Goal: Find specific page/section: Find specific page/section

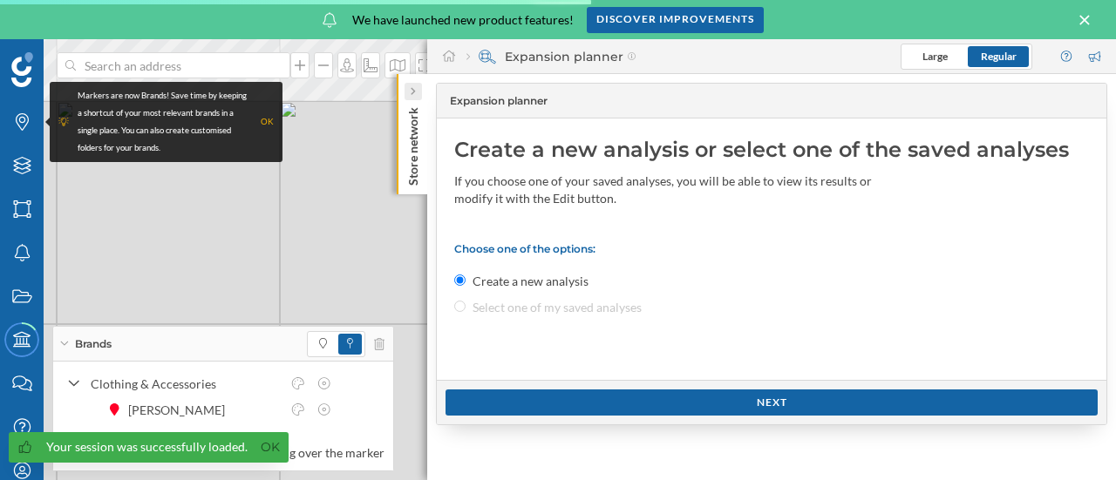
click at [412, 87] on icon at bounding box center [412, 91] width 5 height 9
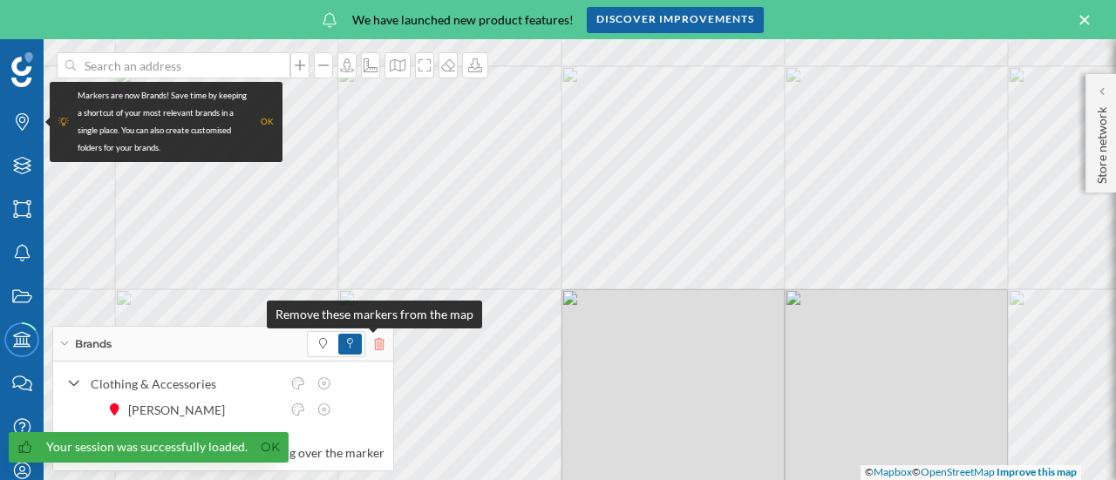
click at [374, 346] on icon at bounding box center [379, 344] width 10 height 12
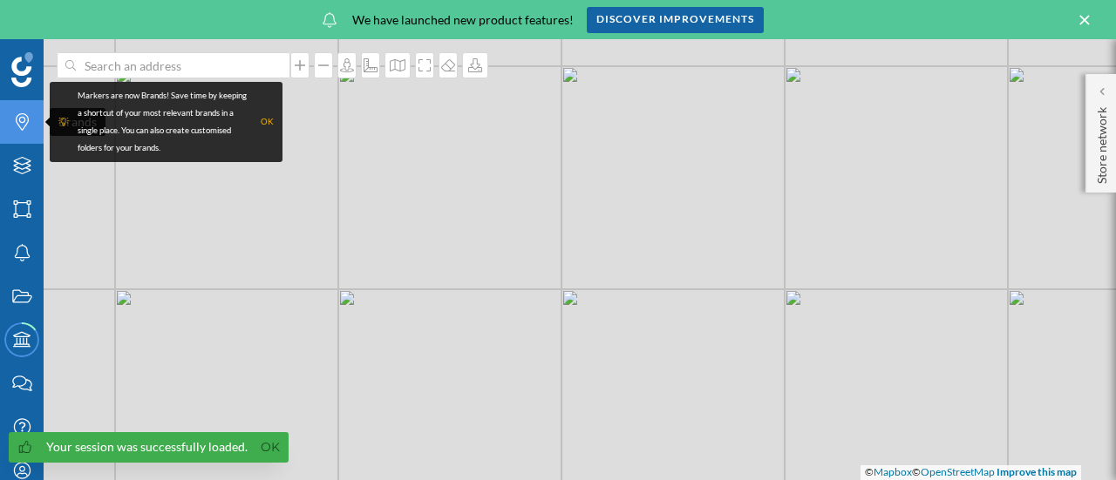
click at [11, 120] on icon "Brands" at bounding box center [22, 121] width 22 height 17
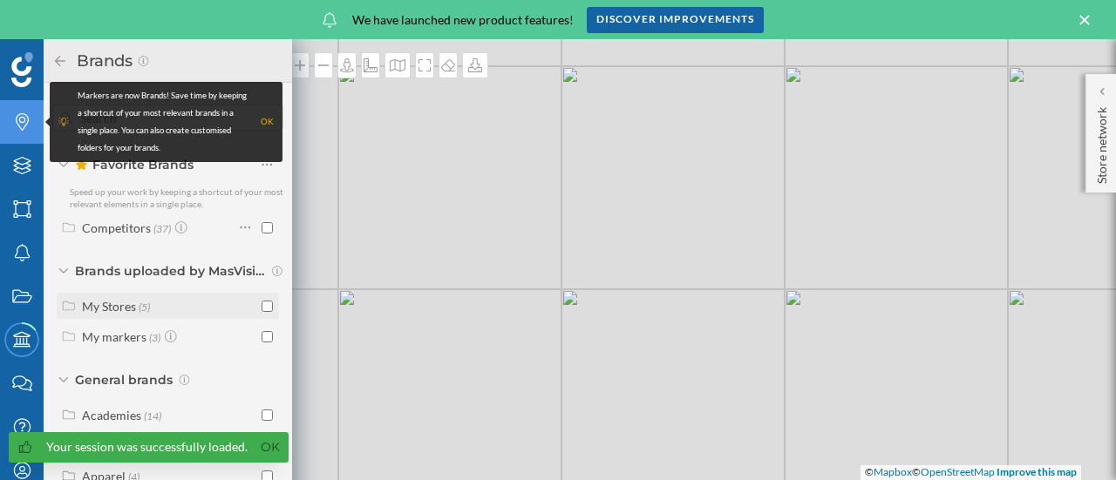
click at [89, 306] on div "My Stores" at bounding box center [109, 306] width 54 height 15
click at [262, 308] on input "checkbox" at bounding box center [267, 306] width 11 height 11
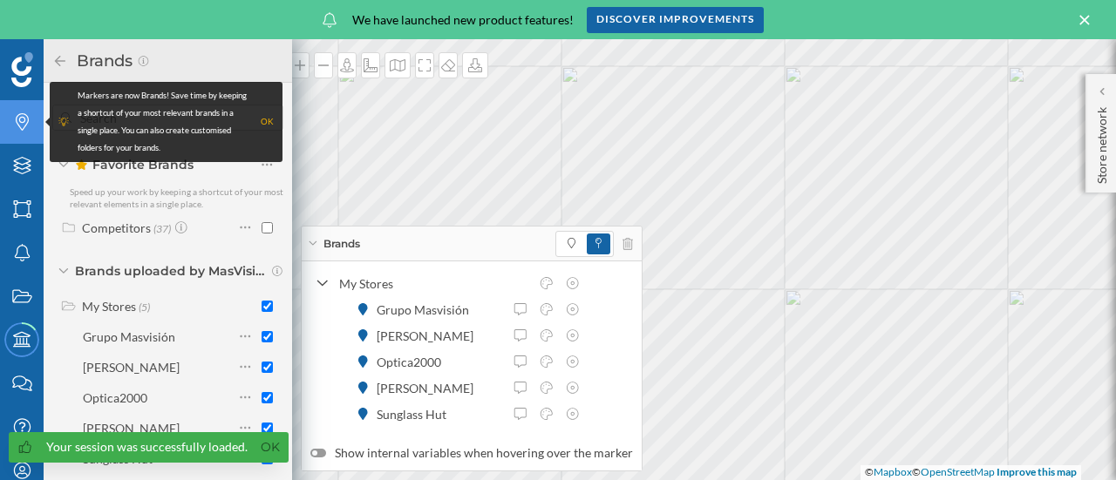
click at [561, 254] on span at bounding box center [571, 244] width 25 height 21
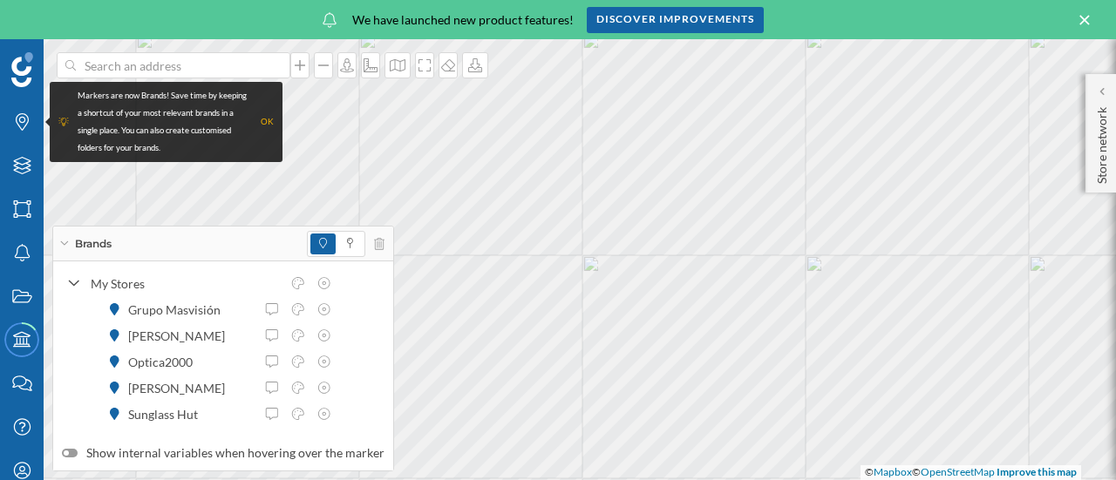
click at [62, 248] on div "Brands" at bounding box center [223, 244] width 340 height 35
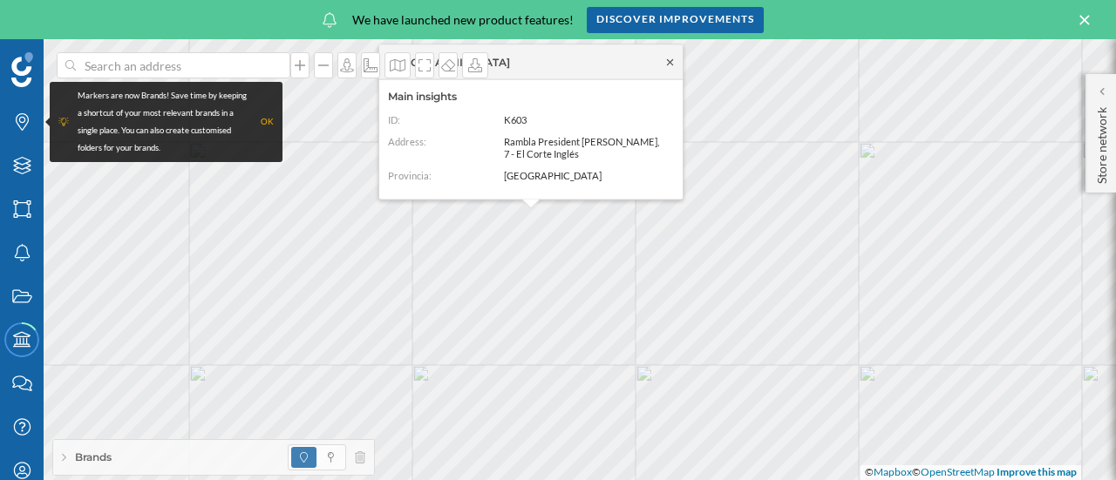
click at [672, 60] on icon at bounding box center [669, 62] width 13 height 10
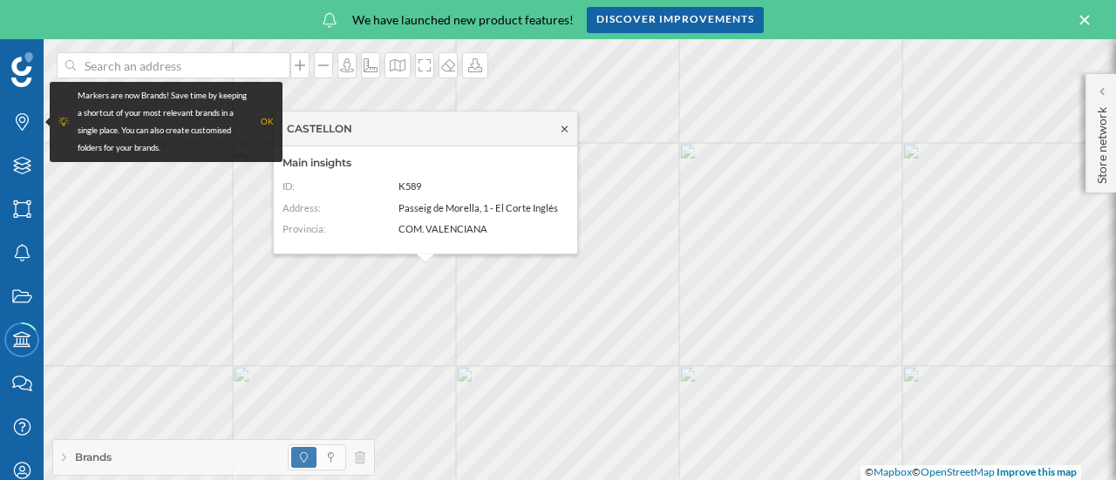
click at [558, 126] on icon at bounding box center [564, 129] width 13 height 10
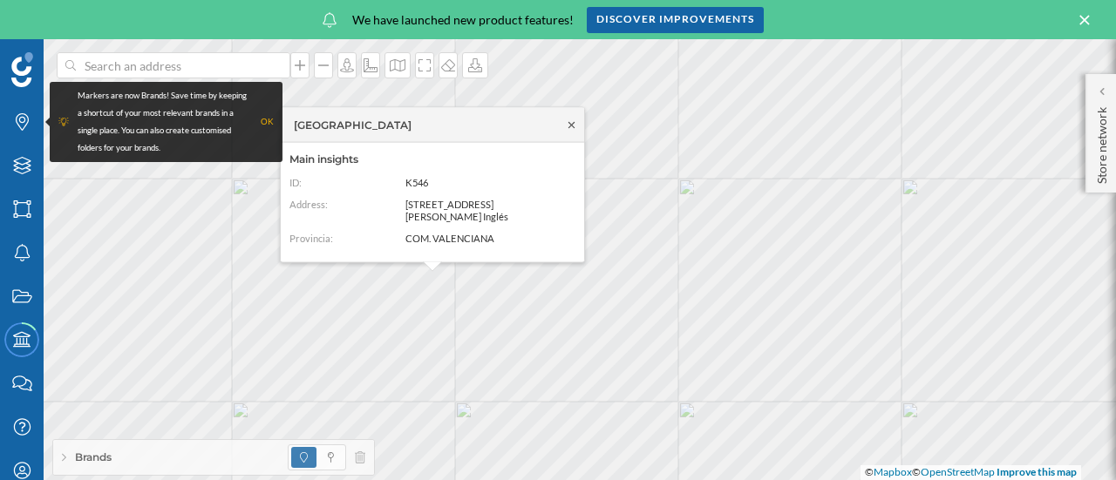
click at [575, 119] on icon at bounding box center [571, 124] width 13 height 10
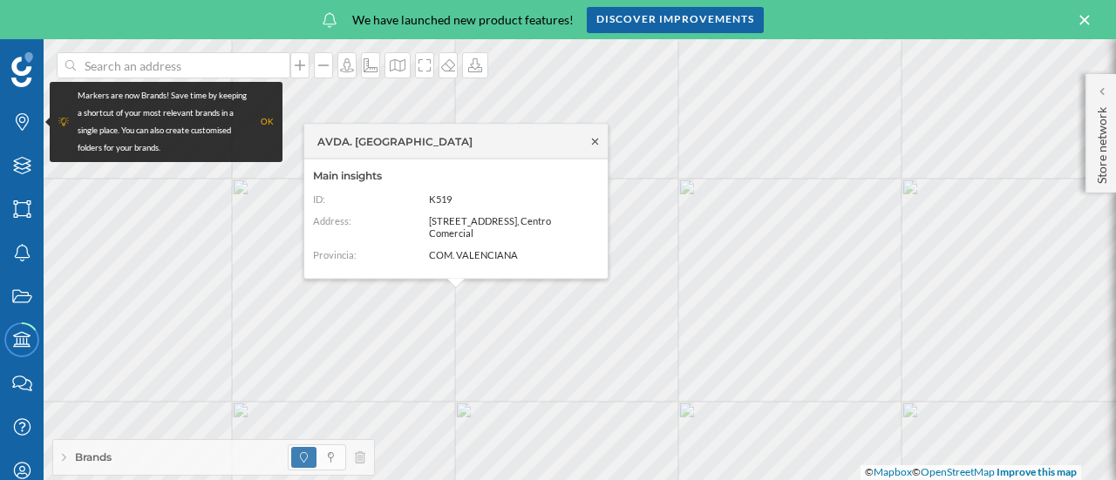
click at [596, 140] on icon at bounding box center [594, 141] width 13 height 10
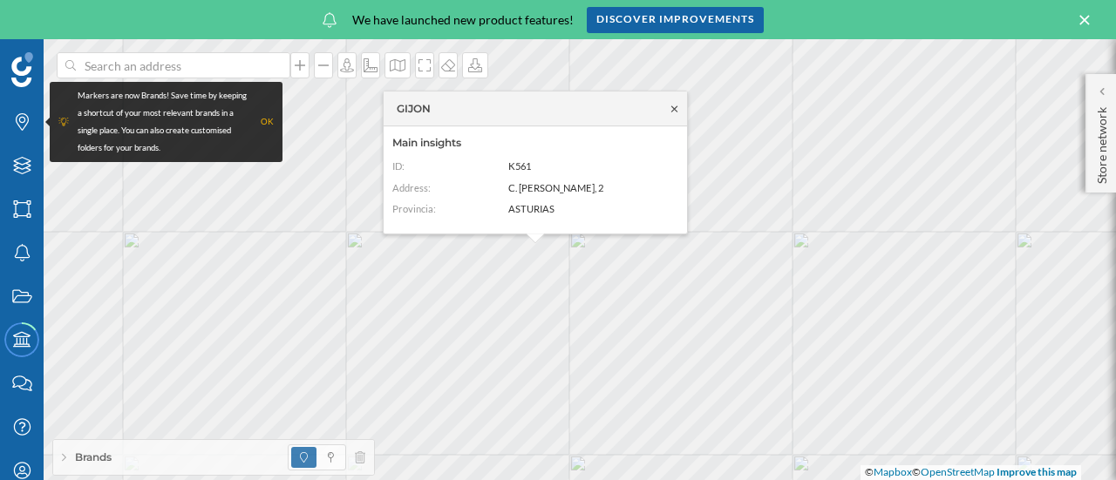
click at [675, 113] on icon at bounding box center [674, 109] width 13 height 10
